Goal: Communication & Community: Share content

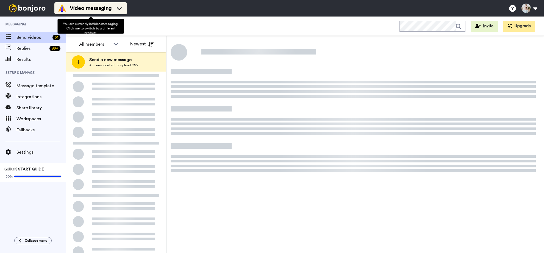
click at [103, 11] on span "Video messaging" at bounding box center [91, 8] width 42 height 8
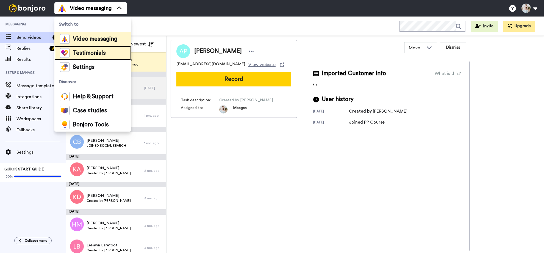
click at [86, 52] on span "Testimonials" at bounding box center [89, 52] width 33 height 5
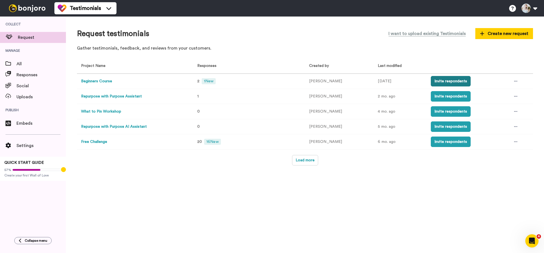
click at [449, 83] on button "Invite respondents" at bounding box center [451, 81] width 40 height 10
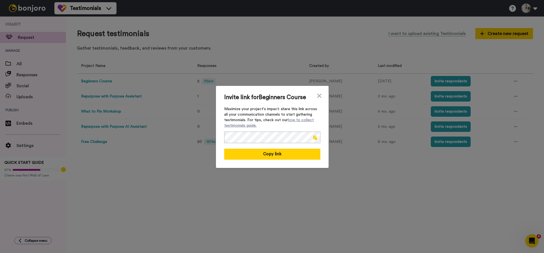
click at [314, 137] on span at bounding box center [315, 137] width 4 height 4
